Goal: Transaction & Acquisition: Purchase product/service

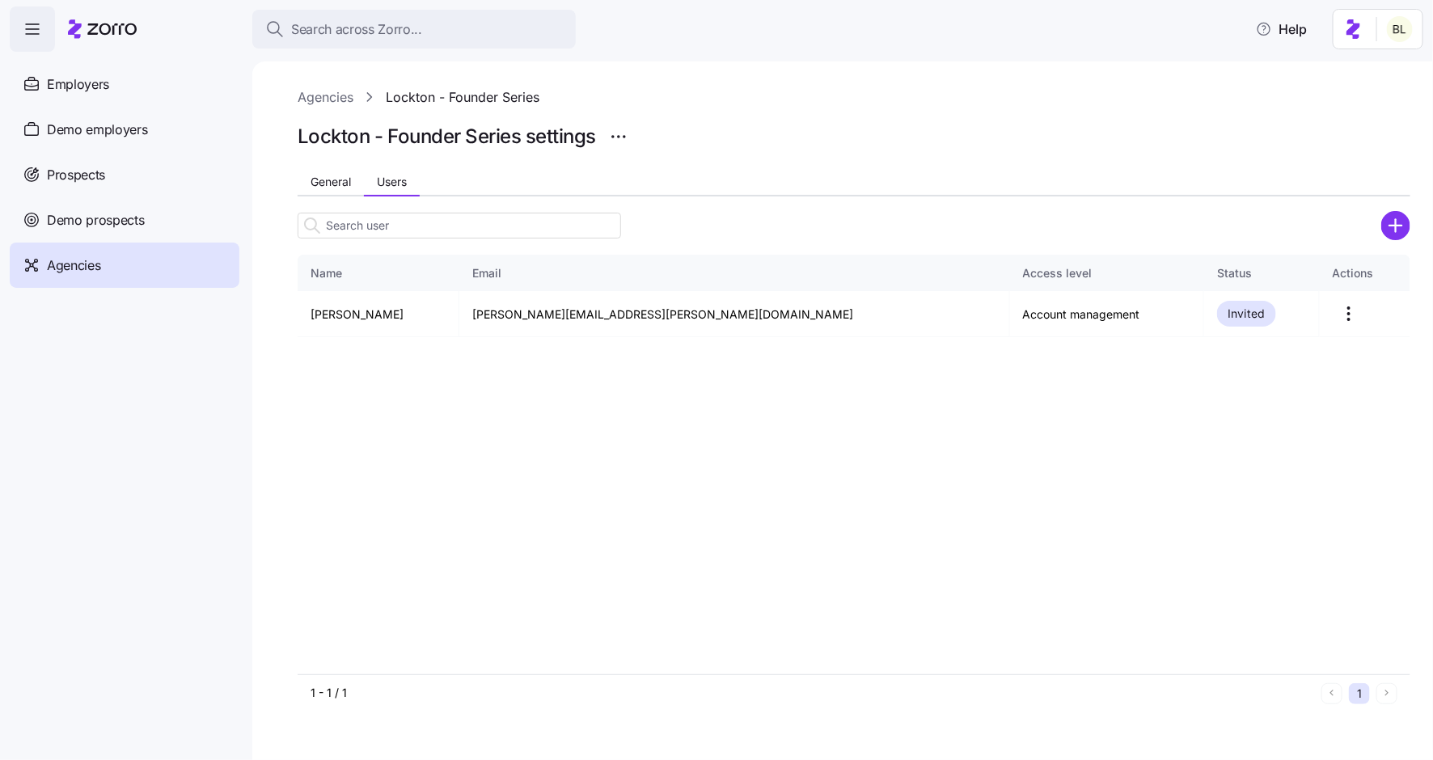
click at [111, 179] on div "Prospects" at bounding box center [125, 174] width 230 height 45
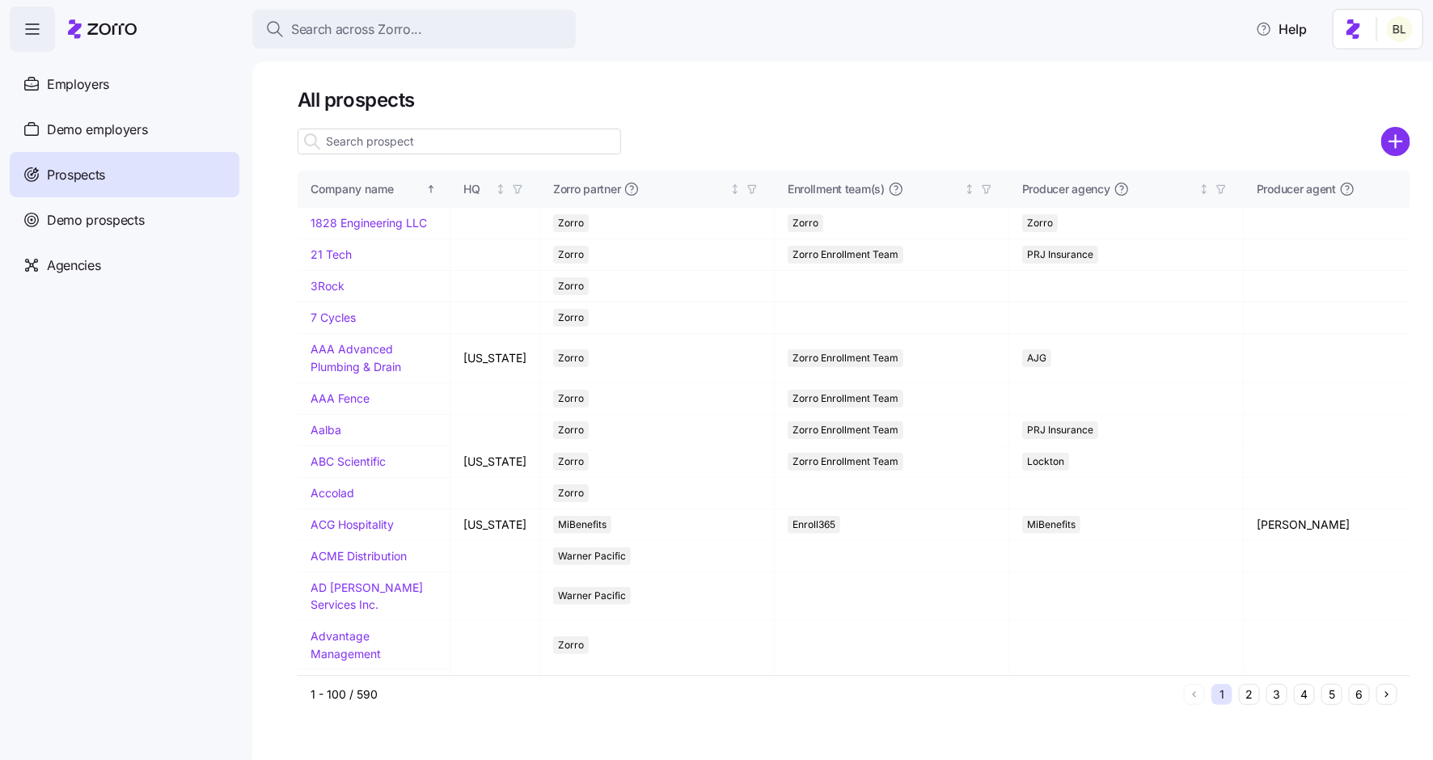
click at [400, 145] on input at bounding box center [459, 142] width 323 height 26
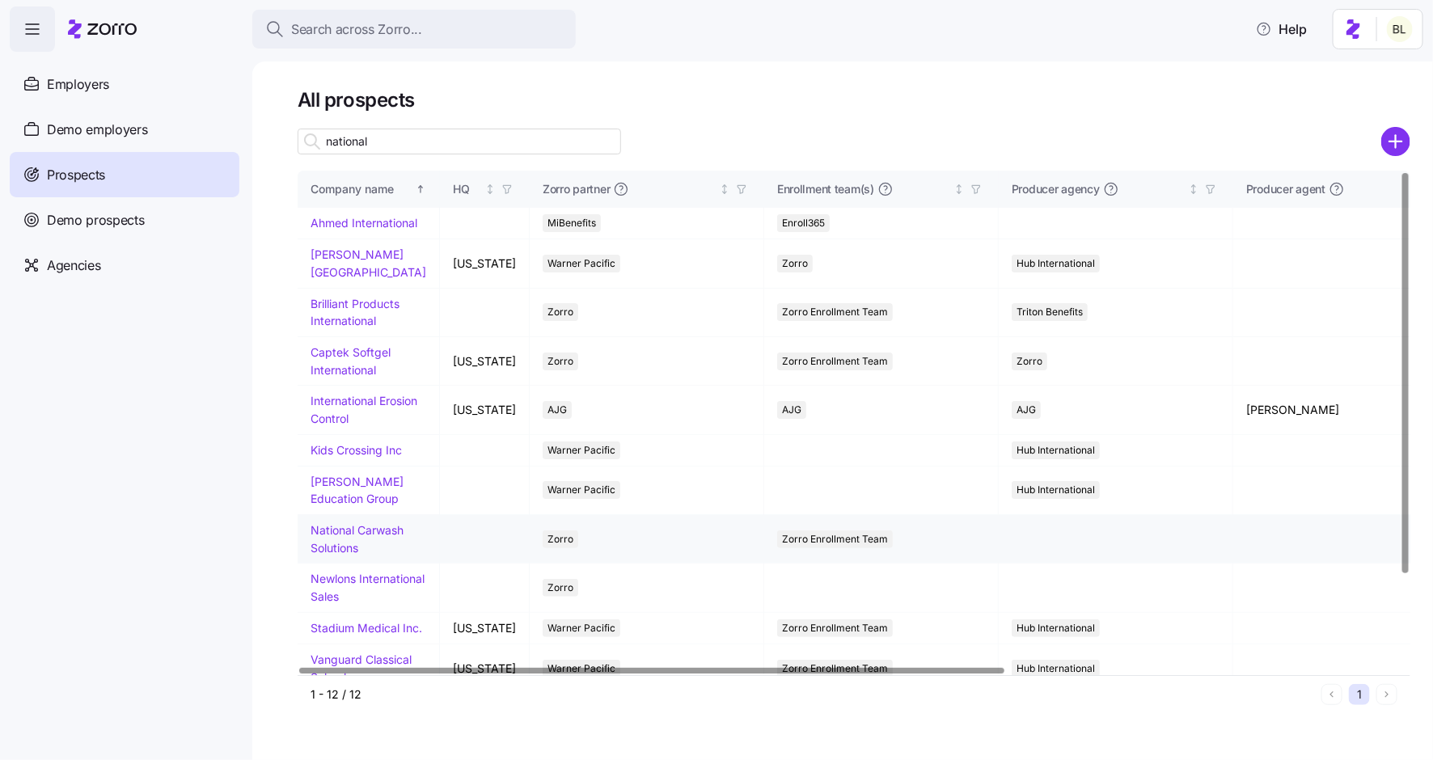
type input "national"
click at [377, 547] on link "National Carwash Solutions" at bounding box center [357, 539] width 93 height 32
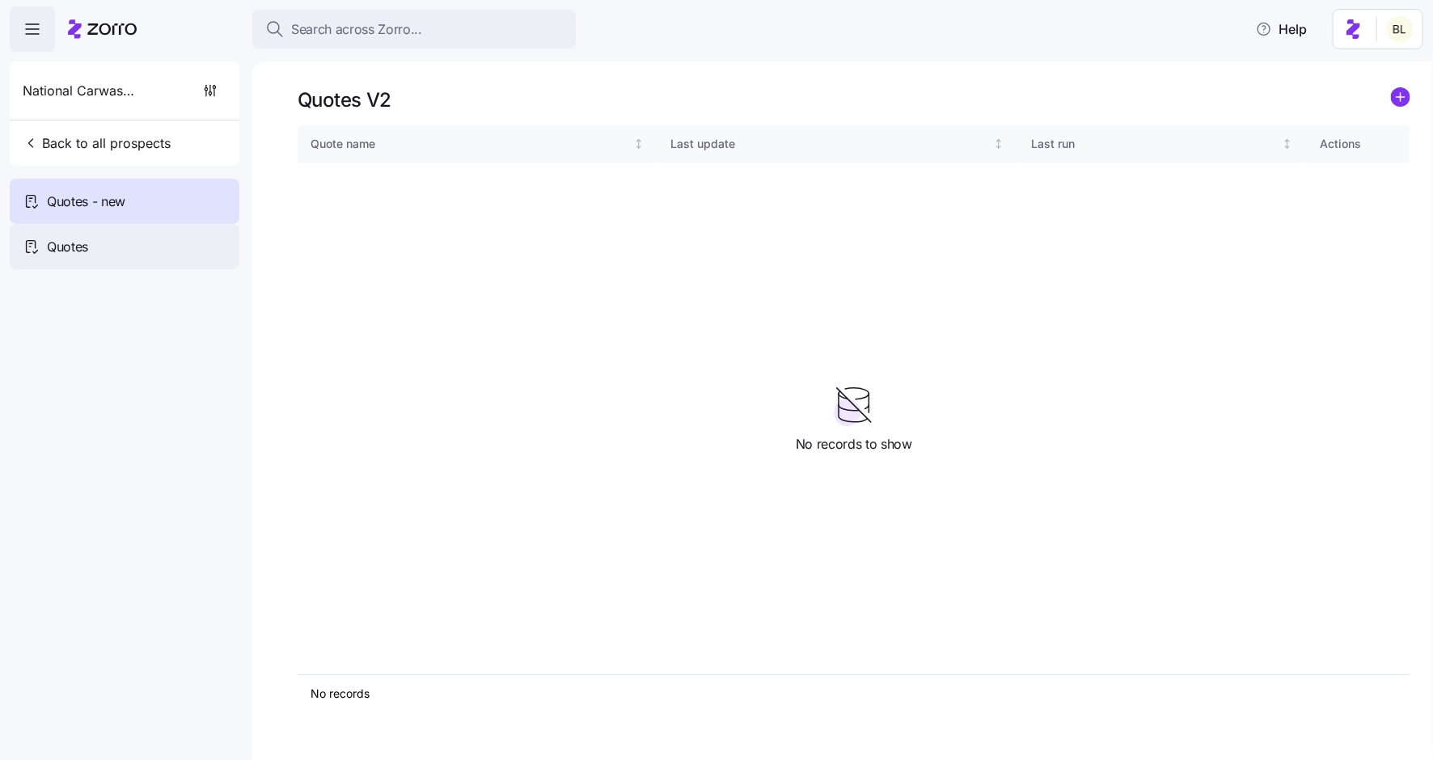
click at [127, 240] on div "Quotes" at bounding box center [125, 246] width 230 height 45
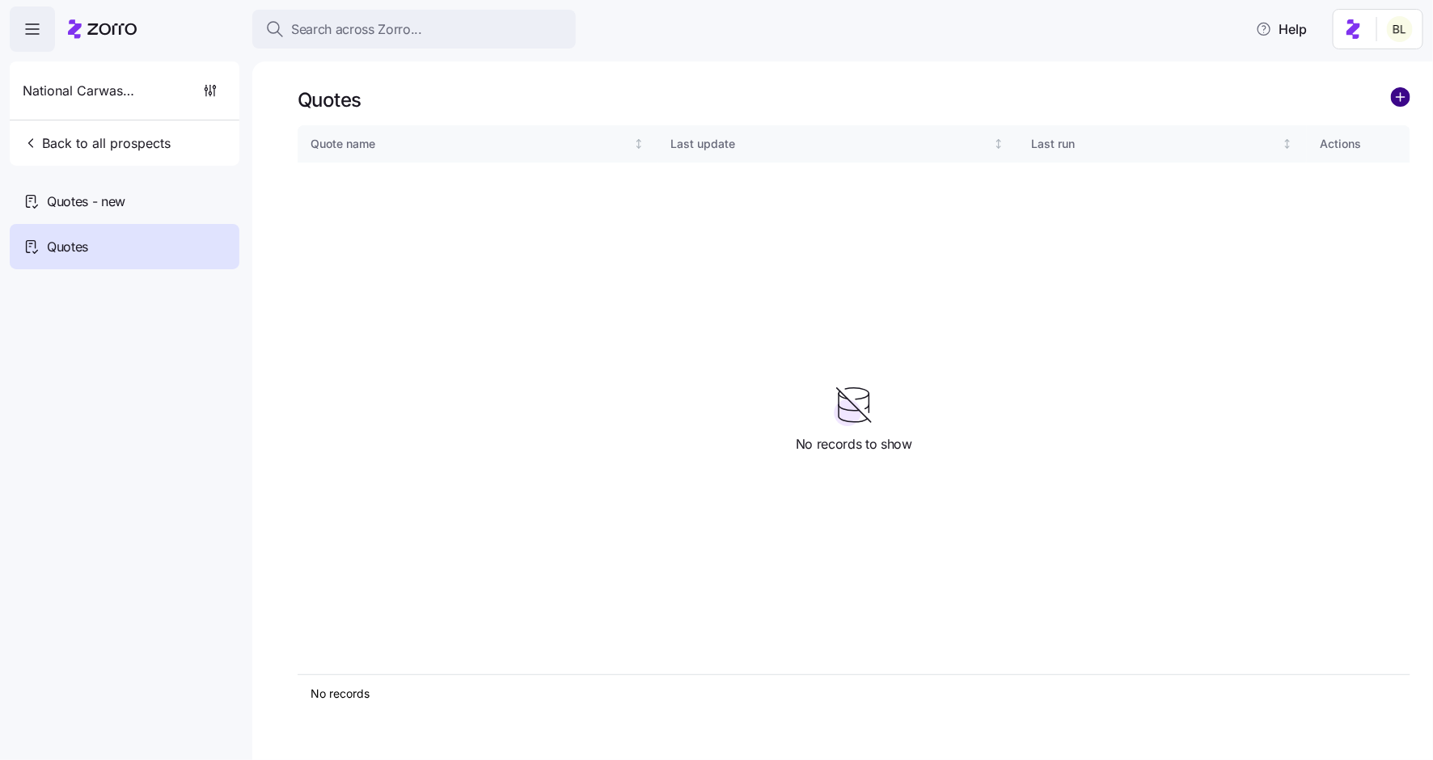
click at [1404, 95] on circle "add icon" at bounding box center [1401, 97] width 18 height 18
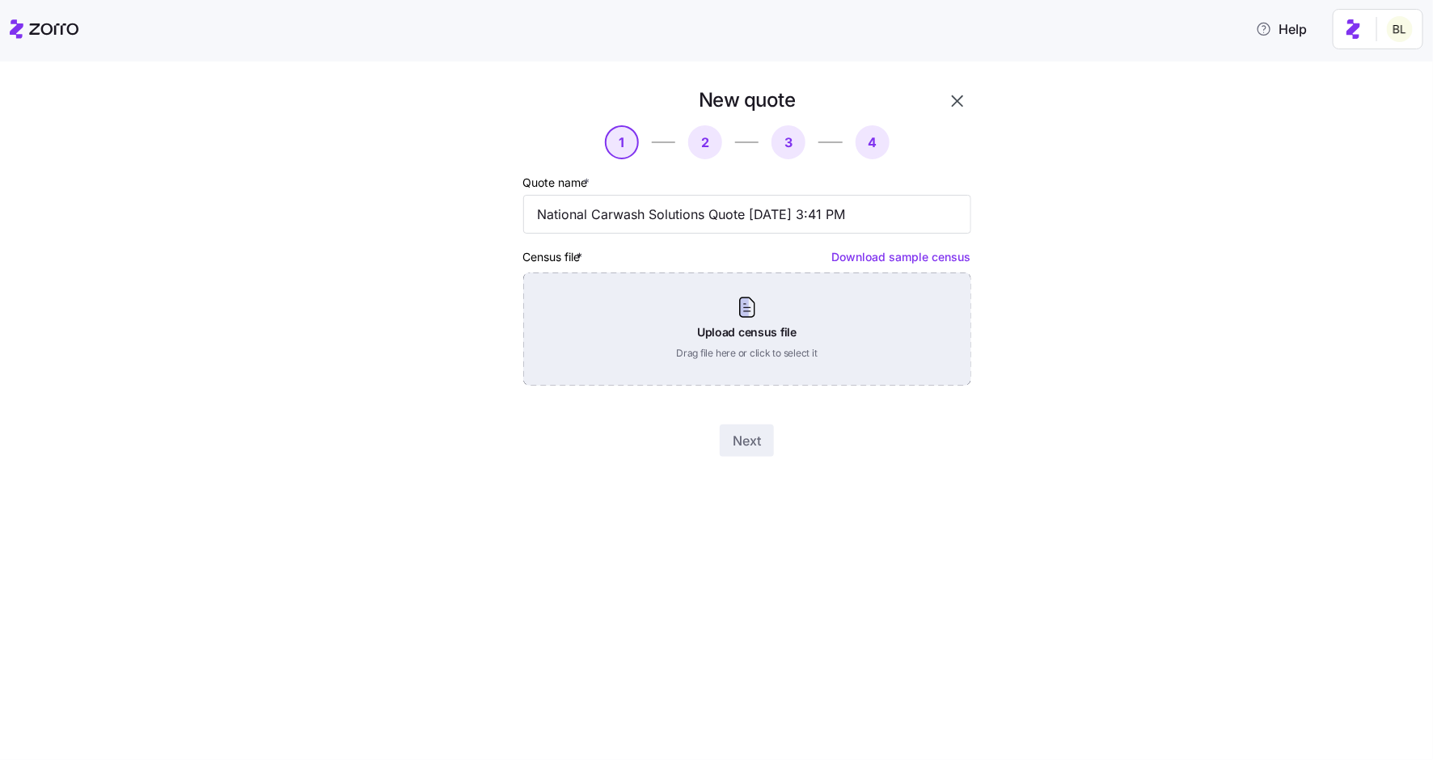
click at [733, 304] on div "Upload census file Drag file here or click to select it" at bounding box center [747, 329] width 448 height 113
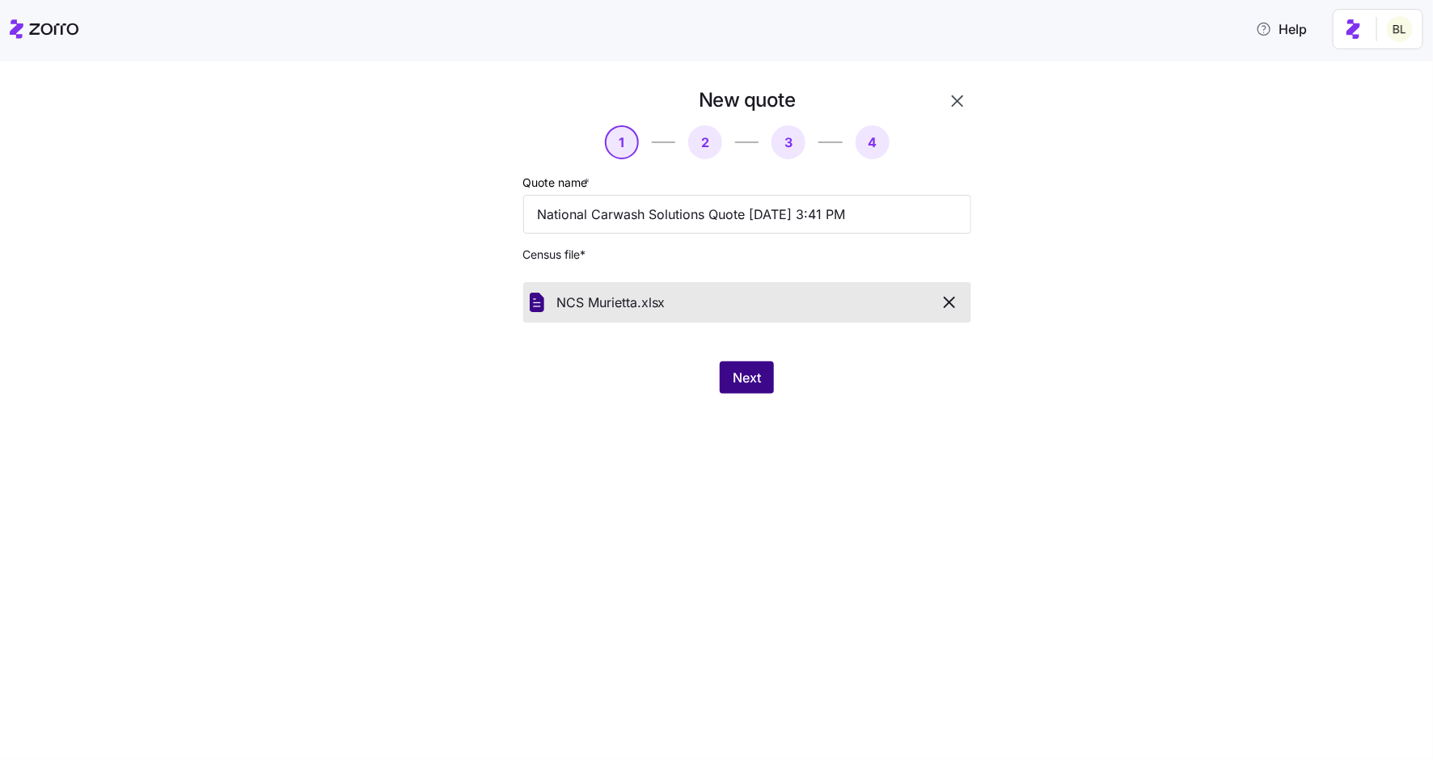
click at [751, 378] on span "Next" at bounding box center [747, 377] width 28 height 19
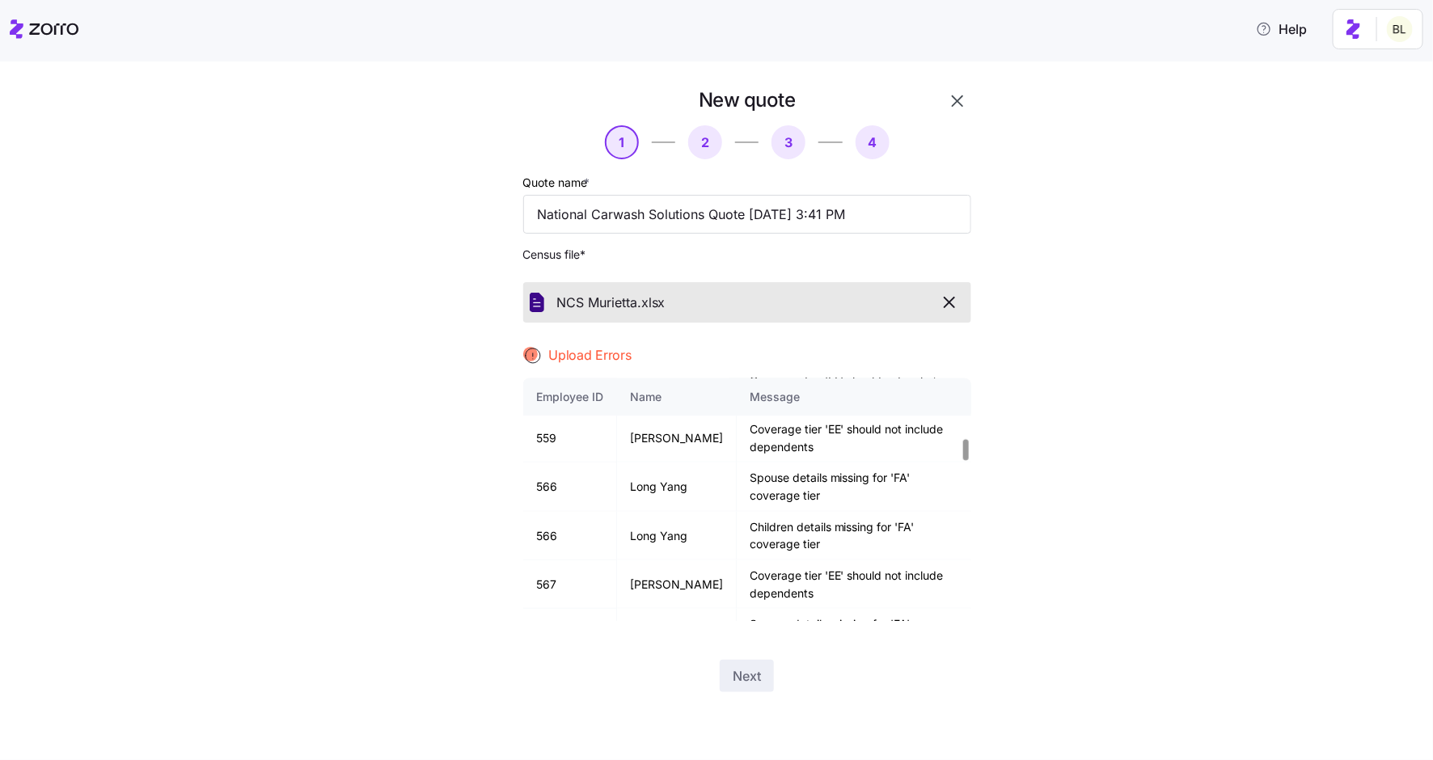
scroll to position [683, 0]
